Goal: Task Accomplishment & Management: Manage account settings

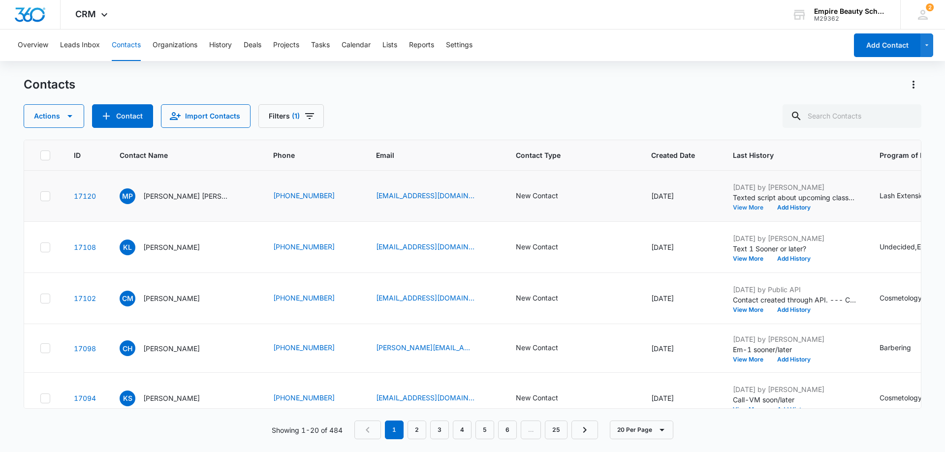
click at [733, 207] on button "View More" at bounding box center [751, 208] width 37 height 6
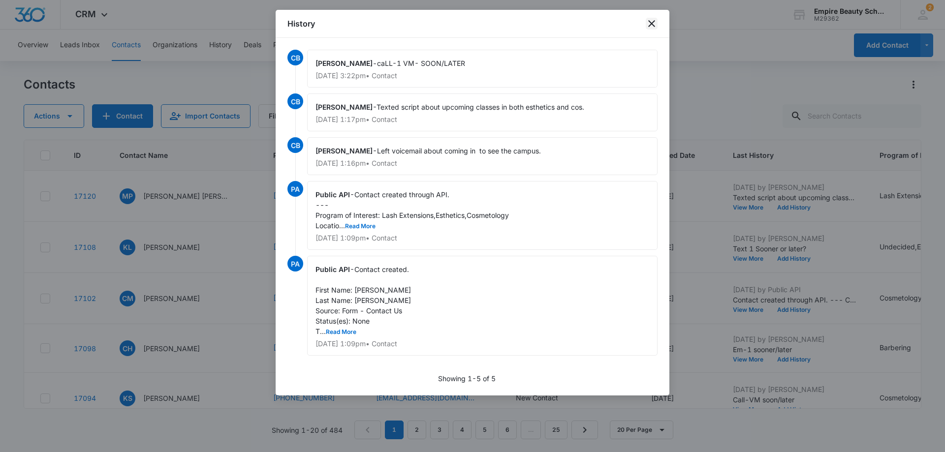
click at [654, 21] on icon "close" at bounding box center [651, 23] width 7 height 7
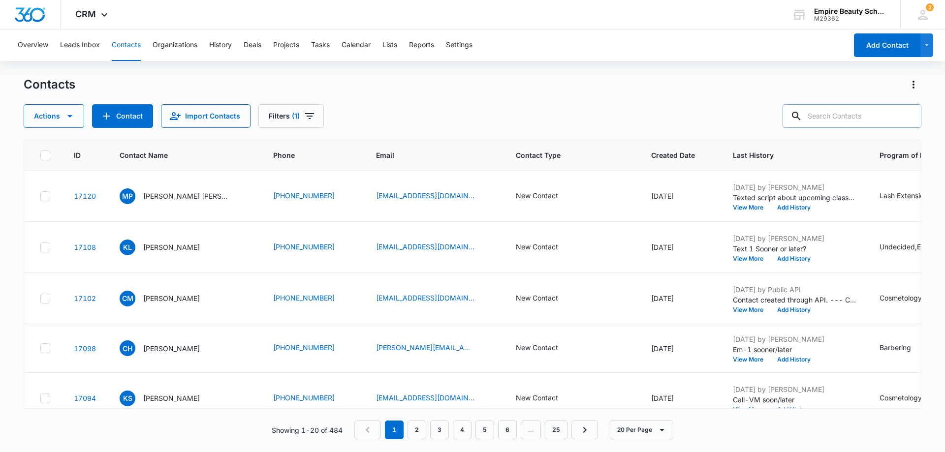
click at [827, 115] on input "text" at bounding box center [851, 116] width 139 height 24
type input "4294"
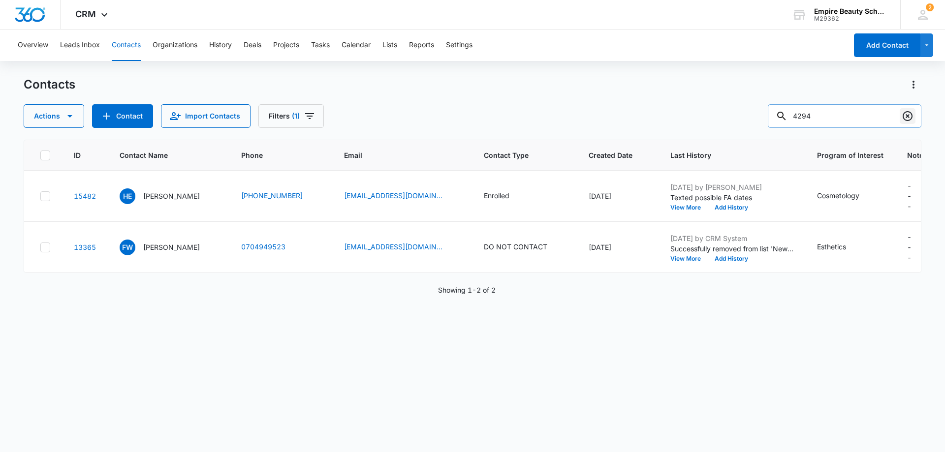
click at [904, 119] on icon "Clear" at bounding box center [908, 116] width 10 height 10
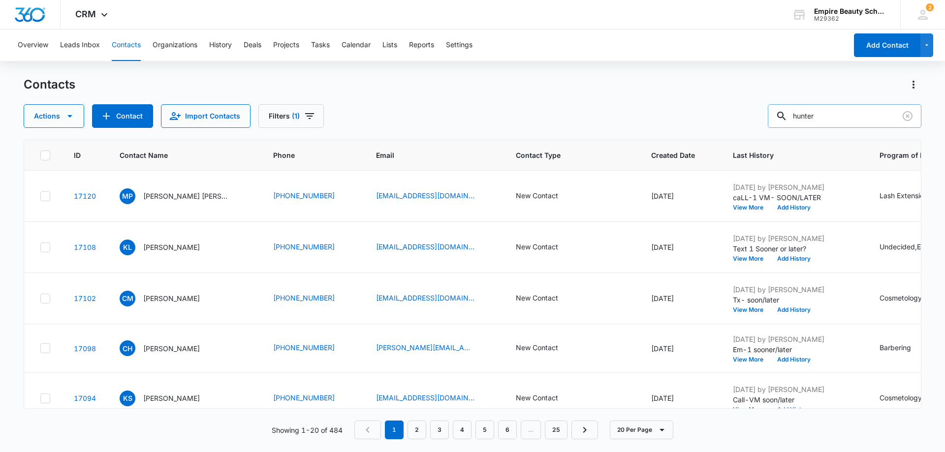
type input "hunter"
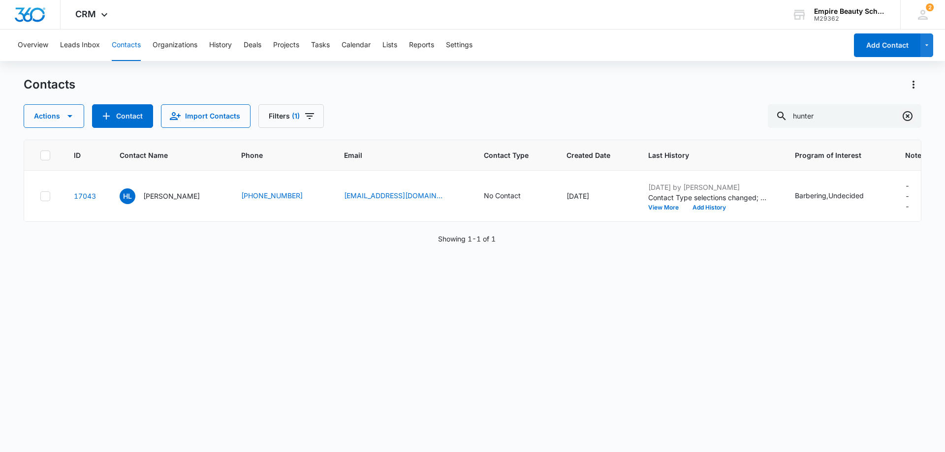
click at [907, 115] on icon "Clear" at bounding box center [908, 116] width 12 height 12
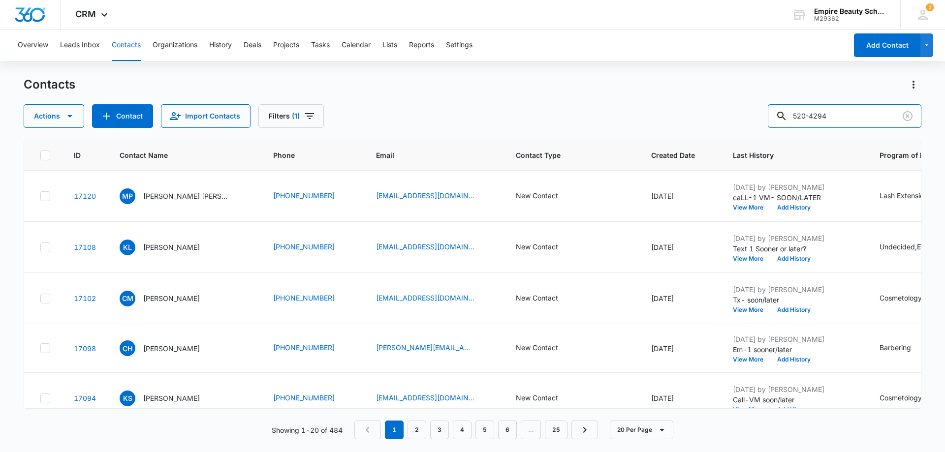
type input "520-4294"
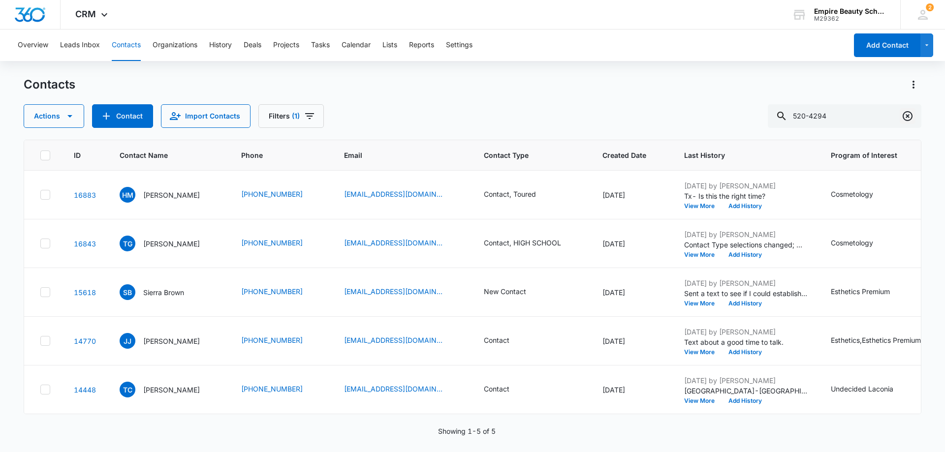
click at [910, 115] on icon "Clear" at bounding box center [908, 116] width 12 height 12
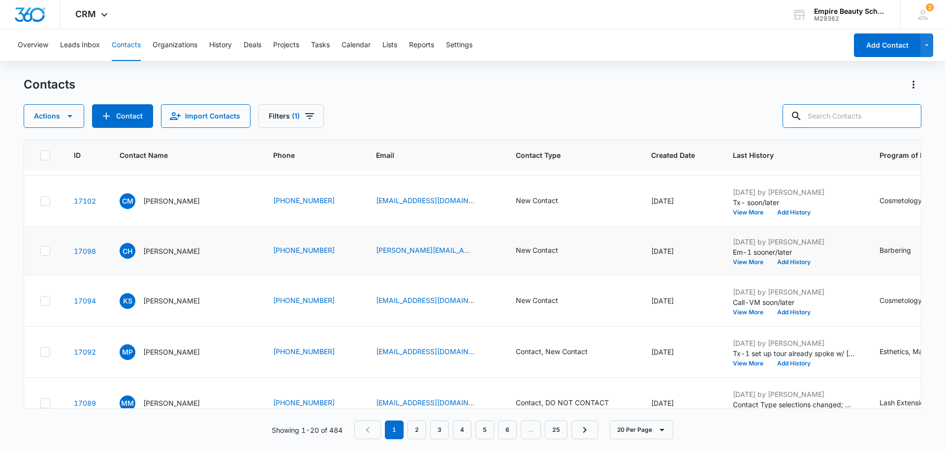
scroll to position [98, 0]
click at [521, 202] on div "New Contact" at bounding box center [537, 199] width 42 height 10
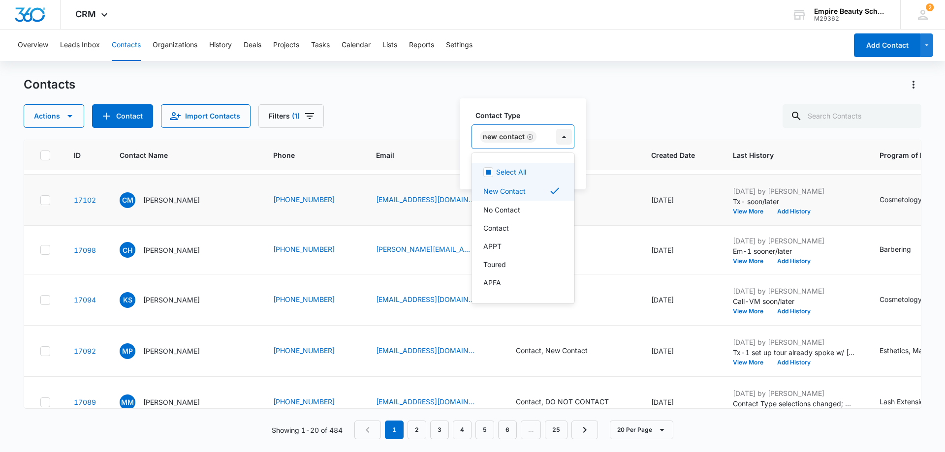
click at [564, 136] on div at bounding box center [564, 137] width 16 height 16
click at [517, 225] on div "Contact" at bounding box center [521, 228] width 77 height 10
click at [683, 116] on div "Actions Contact Import Contacts Filters (1)" at bounding box center [473, 116] width 898 height 24
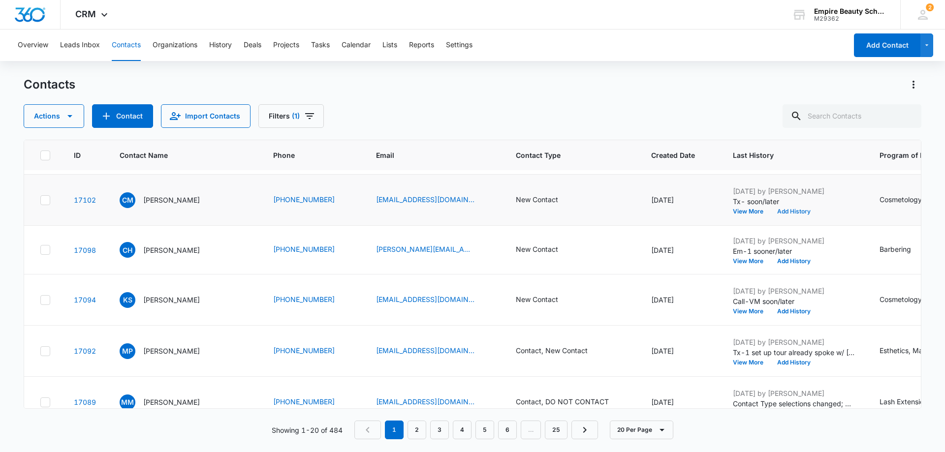
click at [770, 212] on button "Add History" at bounding box center [793, 212] width 47 height 6
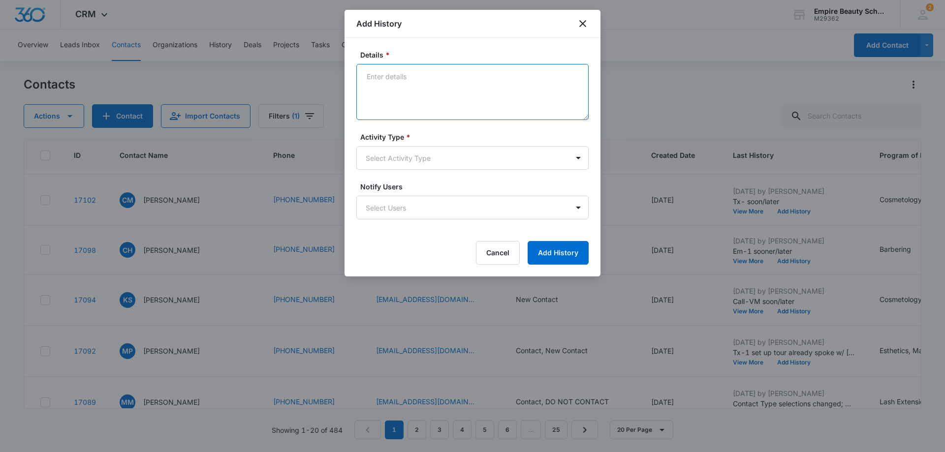
click at [376, 75] on textarea "Details *" at bounding box center [472, 92] width 232 height 56
type textarea "Tx- In school will let me know on good time"
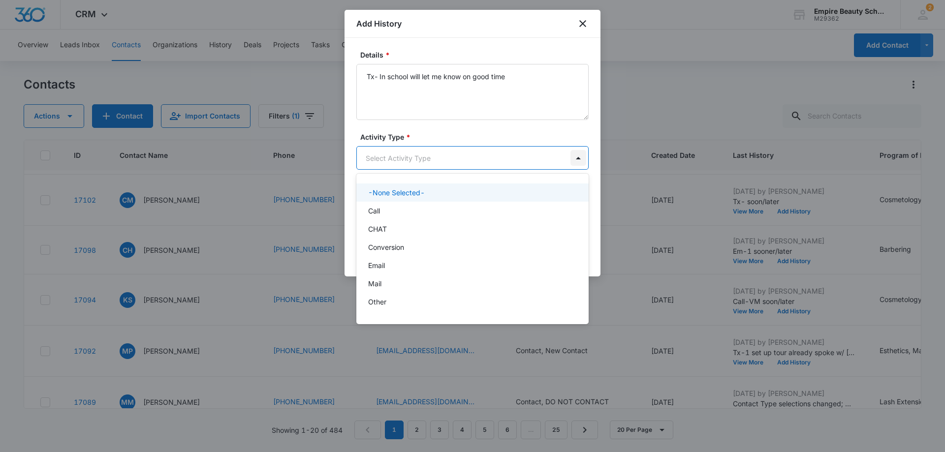
click at [578, 158] on body "CRM Apps Forms CRM Email Shop Payments POS Files Brand Settings AI Assistant Em…" at bounding box center [472, 226] width 945 height 452
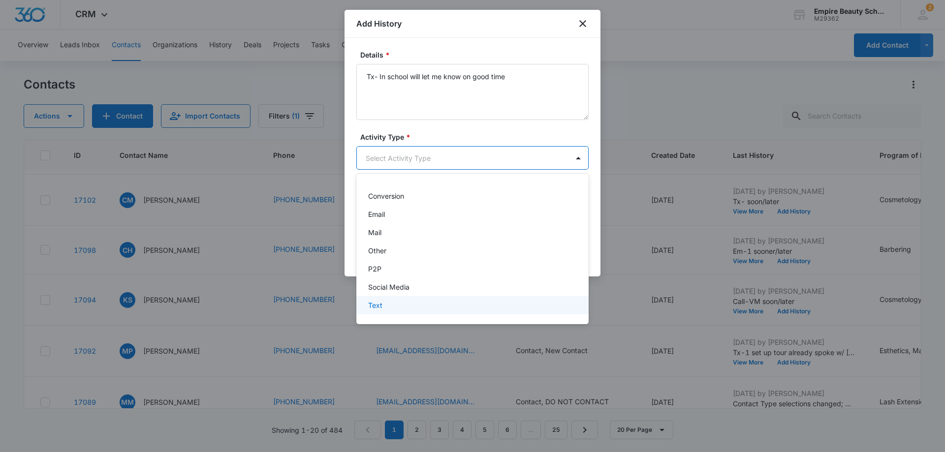
click at [437, 300] on div "Text" at bounding box center [472, 305] width 232 height 18
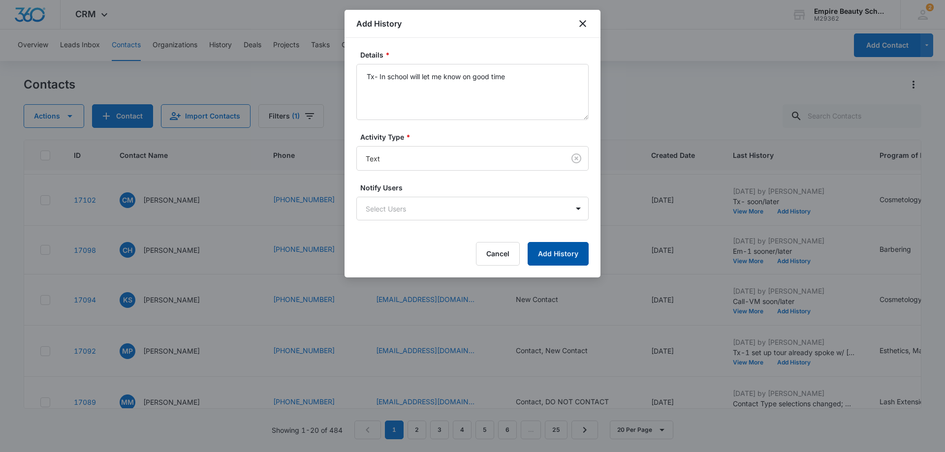
click at [565, 251] on button "Add History" at bounding box center [558, 254] width 61 height 24
